Goal: Find specific page/section: Find specific page/section

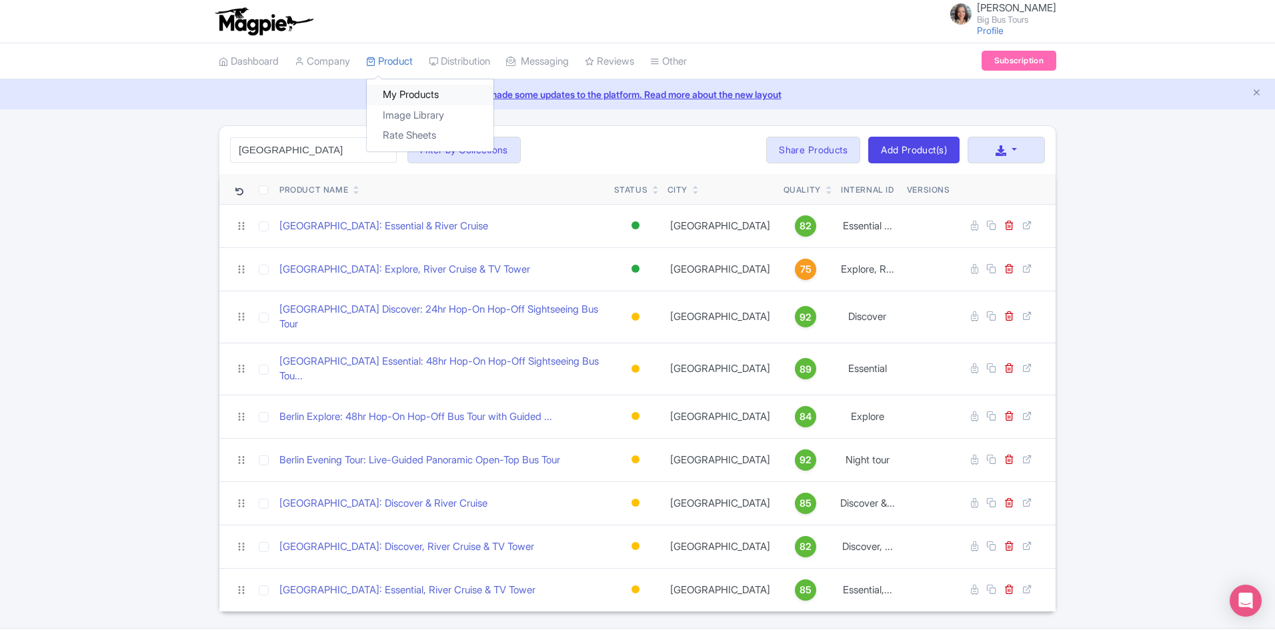
click at [403, 91] on link "My Products" at bounding box center [430, 95] width 127 height 21
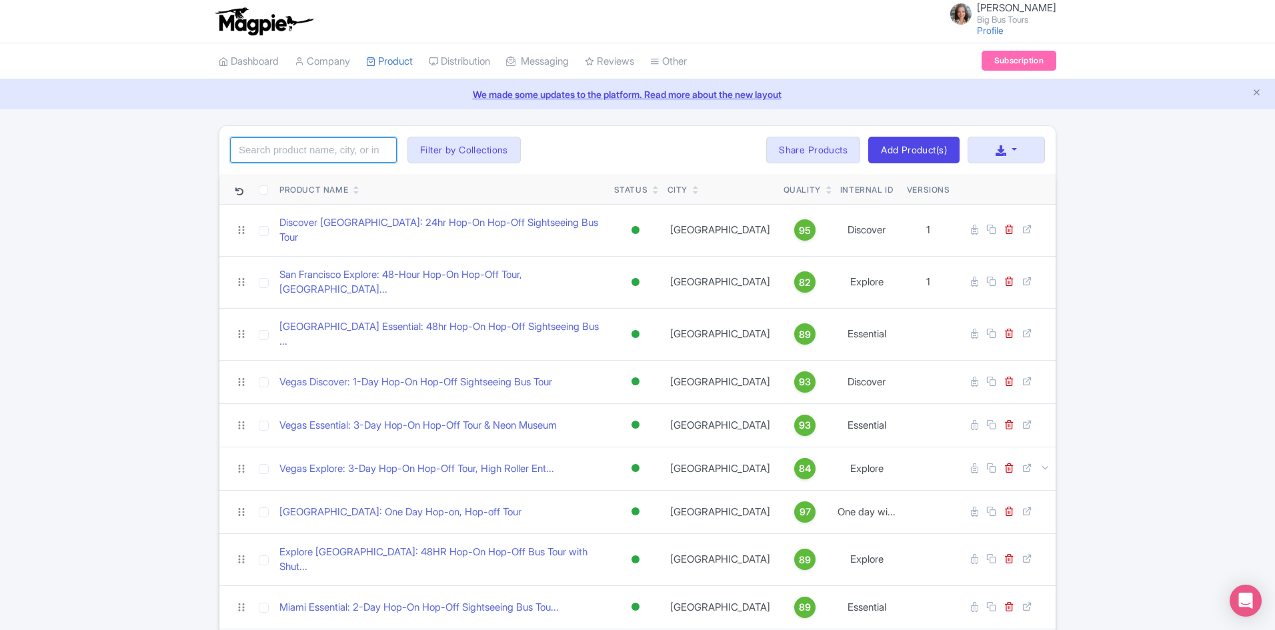
click at [317, 152] on input "search" at bounding box center [313, 149] width 167 height 25
type input "[GEOGRAPHIC_DATA]"
click button "Search" at bounding box center [0, 0] width 0 height 0
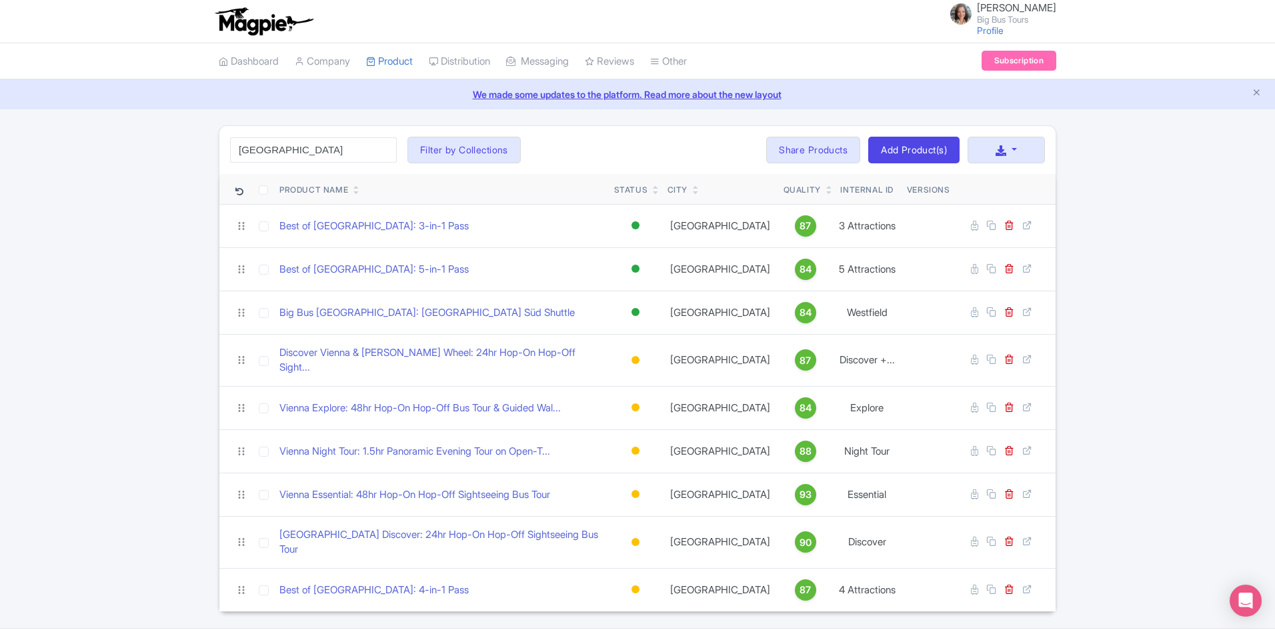
click at [119, 391] on div "[GEOGRAPHIC_DATA] Search Filter by Collections [PERSON_NAME] License [PERSON_NA…" at bounding box center [637, 368] width 1275 height 487
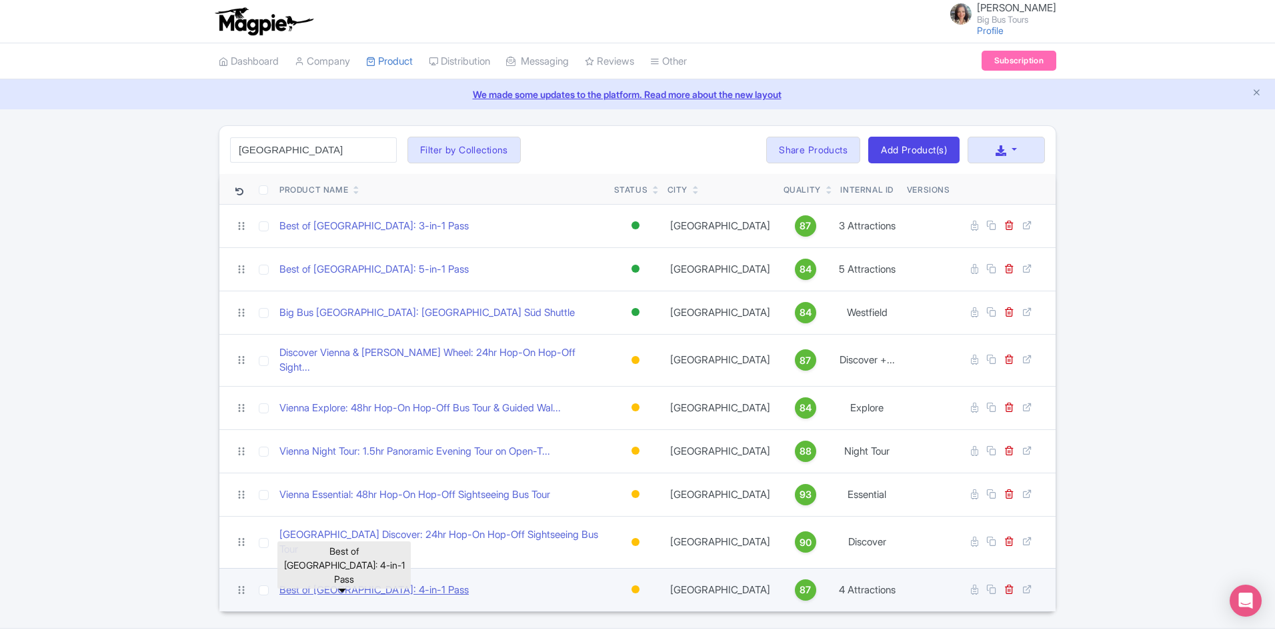
click at [375, 583] on link "Best of [GEOGRAPHIC_DATA]: 4-in-1 Pass" at bounding box center [373, 590] width 189 height 15
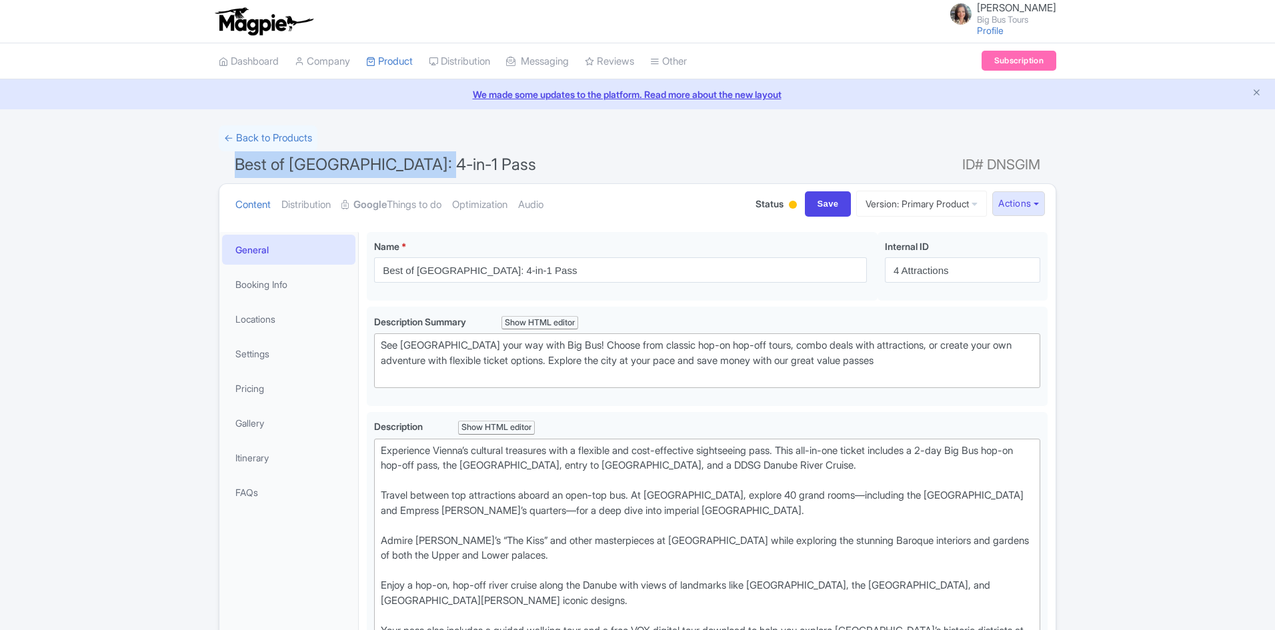
drag, startPoint x: 0, startPoint y: 0, endPoint x: 188, endPoint y: 169, distance: 253.0
copy span "Best of [GEOGRAPHIC_DATA]: 4-in-1 Pass"
click at [1036, 199] on button "Actions" at bounding box center [1018, 203] width 53 height 25
click at [890, 261] on link "Industry Partner View" at bounding box center [868, 261] width 127 height 21
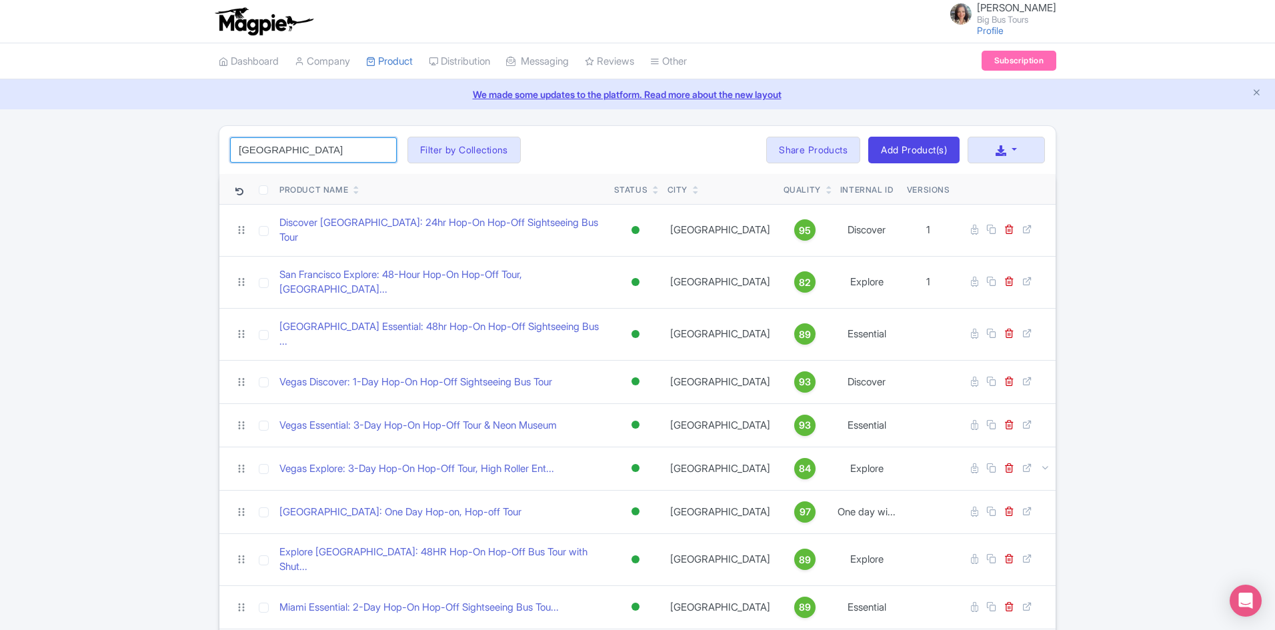
click at [310, 149] on input "vienna" at bounding box center [313, 149] width 167 height 25
click button "Search" at bounding box center [0, 0] width 0 height 0
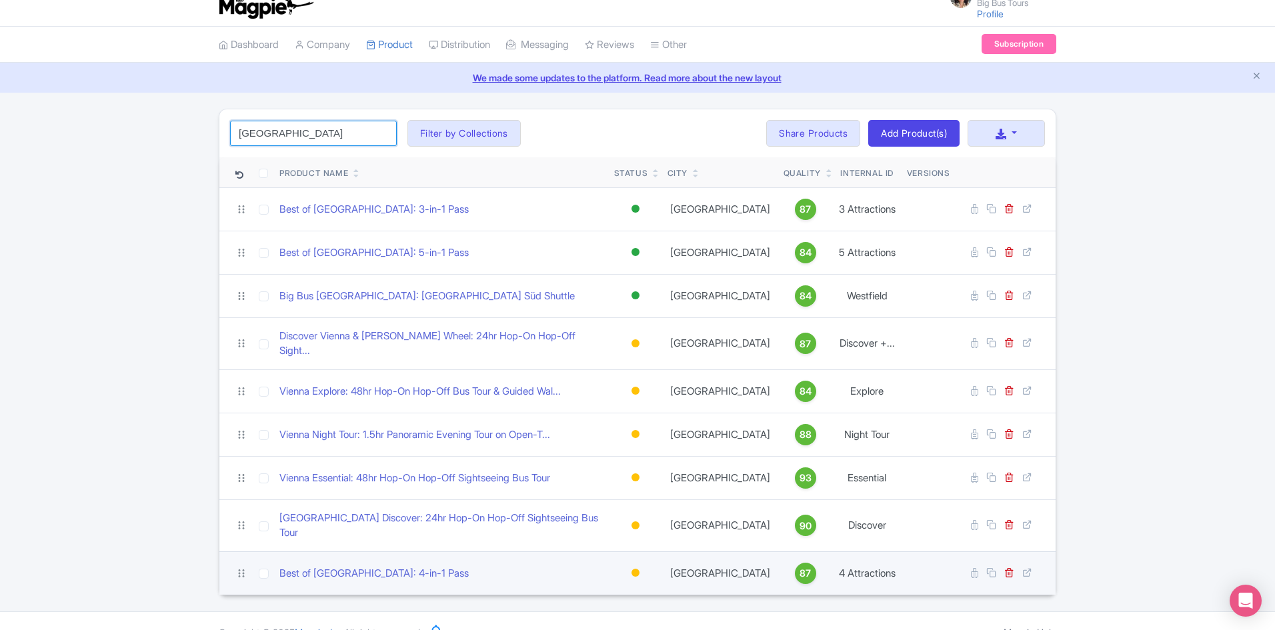
scroll to position [22, 0]
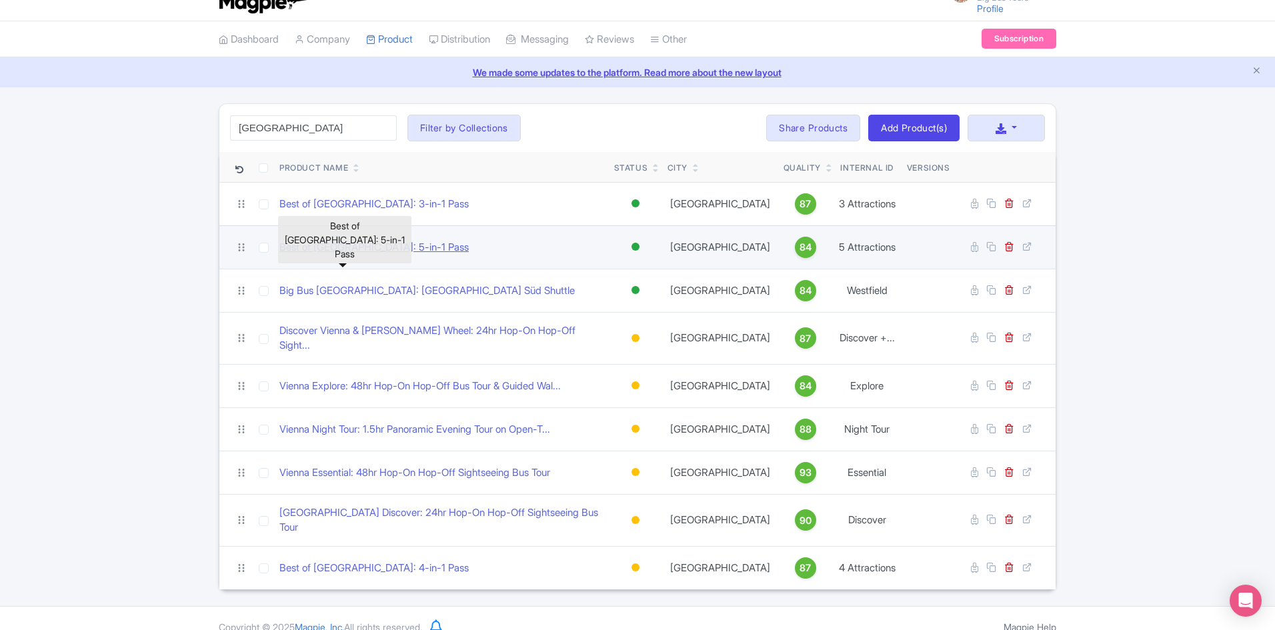
click at [389, 246] on link "Best of Vienna: 5-in-1 Pass" at bounding box center [373, 247] width 189 height 15
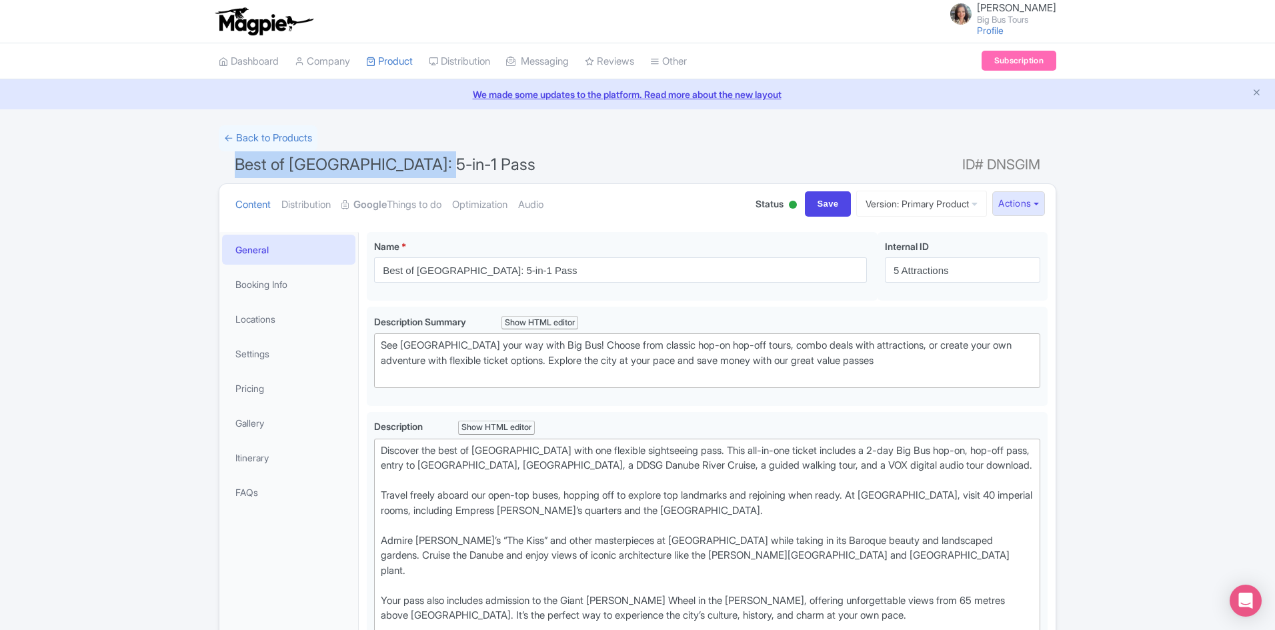
drag, startPoint x: 429, startPoint y: 165, endPoint x: 234, endPoint y: 167, distance: 195.3
click at [234, 167] on h1 "Best of [GEOGRAPHIC_DATA]: 5-in-1 Pass ID# DNSGIM" at bounding box center [637, 167] width 837 height 32
copy span "Best of [GEOGRAPHIC_DATA]: 5-in-1 Pass"
click at [1038, 203] on button "Actions" at bounding box center [1018, 203] width 53 height 25
click at [875, 257] on link "Industry Partner View" at bounding box center [868, 261] width 127 height 21
